Goal: Task Accomplishment & Management: Manage account settings

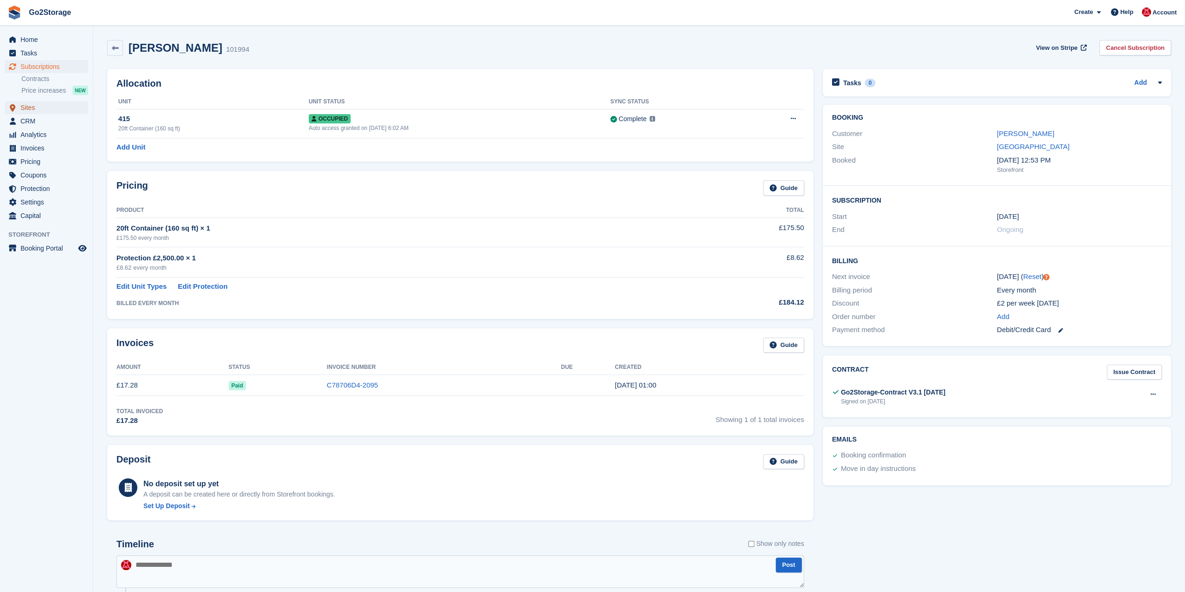
click at [35, 112] on span "Sites" at bounding box center [48, 107] width 56 height 13
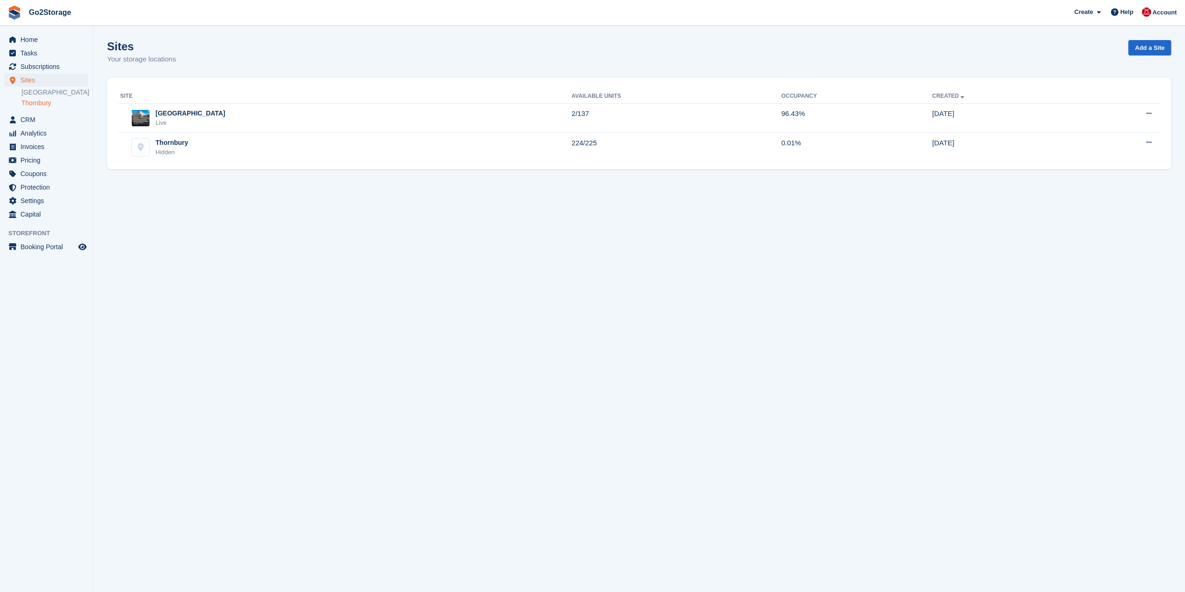
click at [41, 104] on link "Thornbury" at bounding box center [54, 103] width 67 height 9
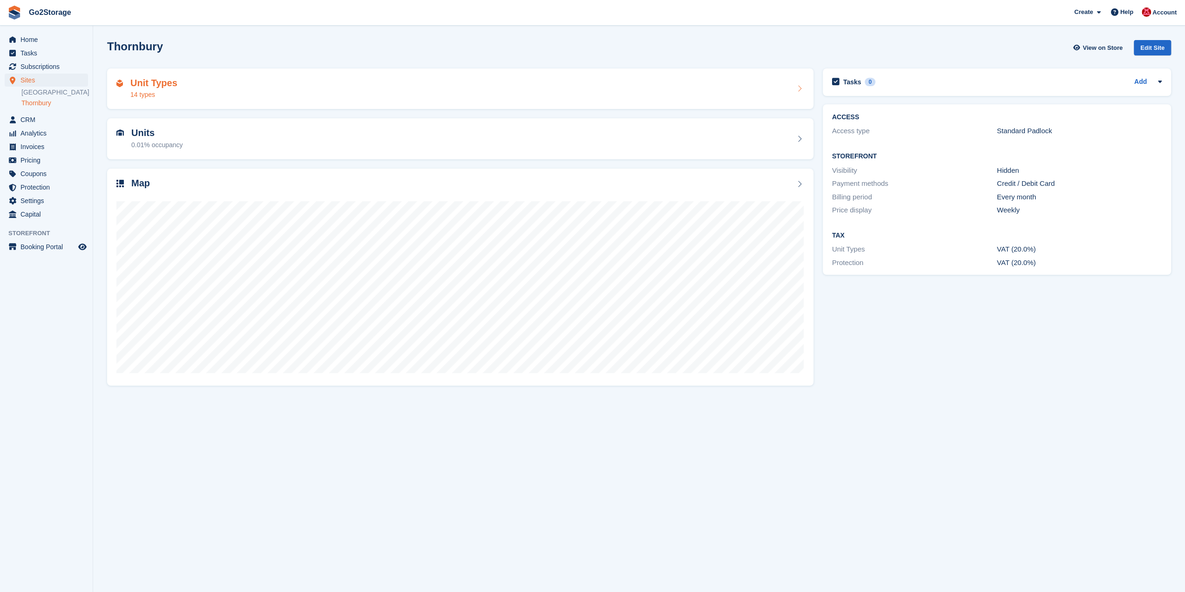
click at [291, 84] on div "Unit Types 14 types" at bounding box center [460, 89] width 688 height 22
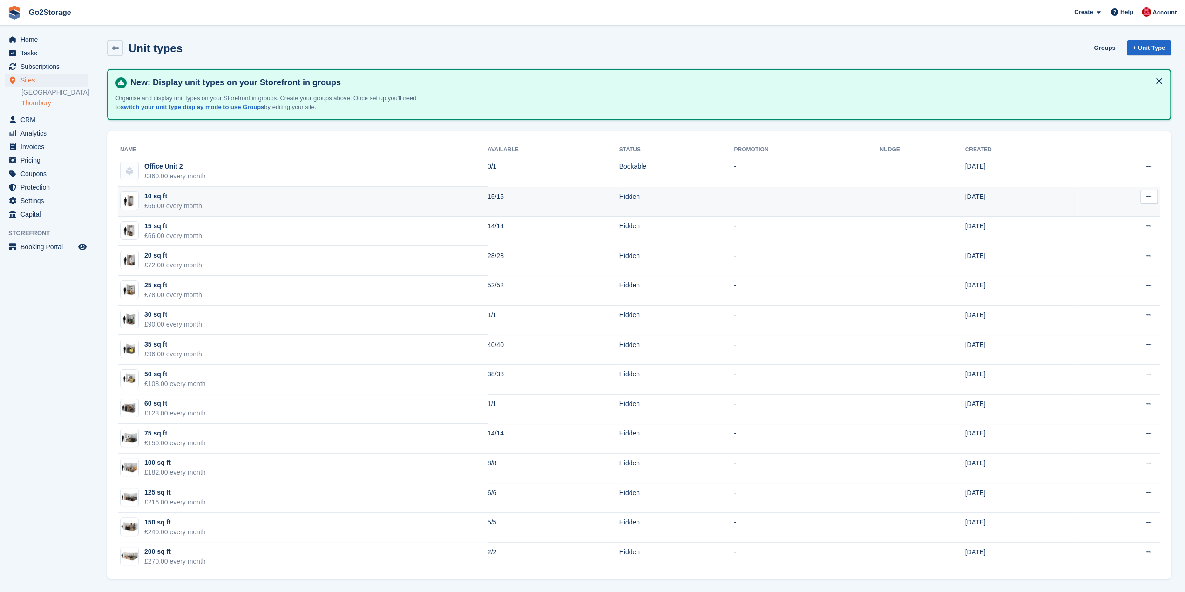
click at [1150, 198] on icon at bounding box center [1148, 196] width 5 height 6
click at [1105, 213] on p "Edit unit type" at bounding box center [1112, 215] width 81 height 12
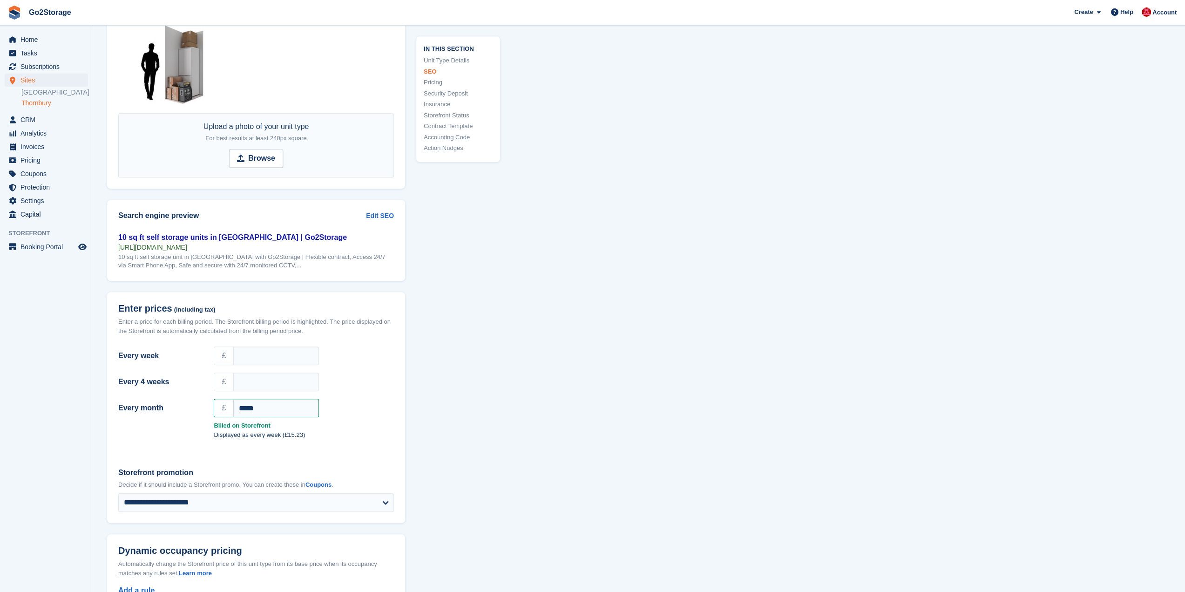
scroll to position [605, 0]
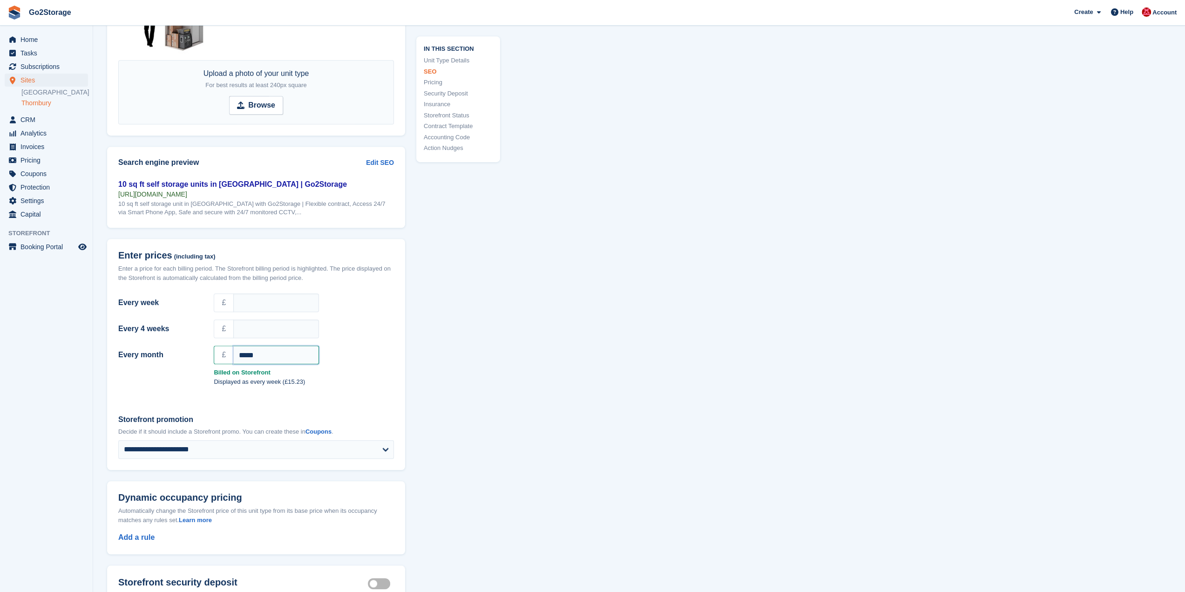
click at [308, 351] on input "*****" at bounding box center [276, 354] width 86 height 19
click at [45, 41] on span "Home" at bounding box center [48, 39] width 56 height 13
